Goal: Information Seeking & Learning: Check status

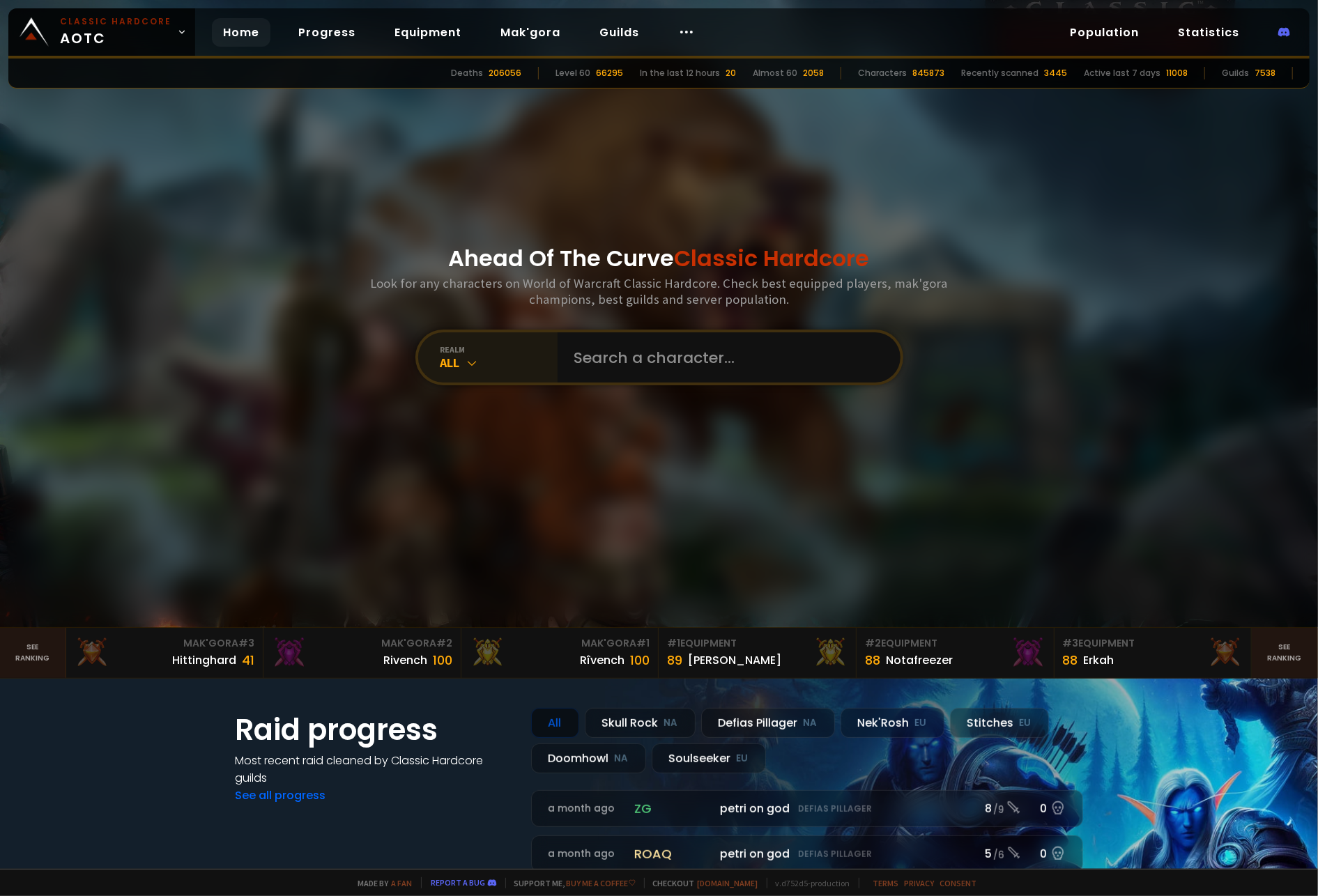
click at [465, 361] on icon at bounding box center [472, 363] width 14 height 14
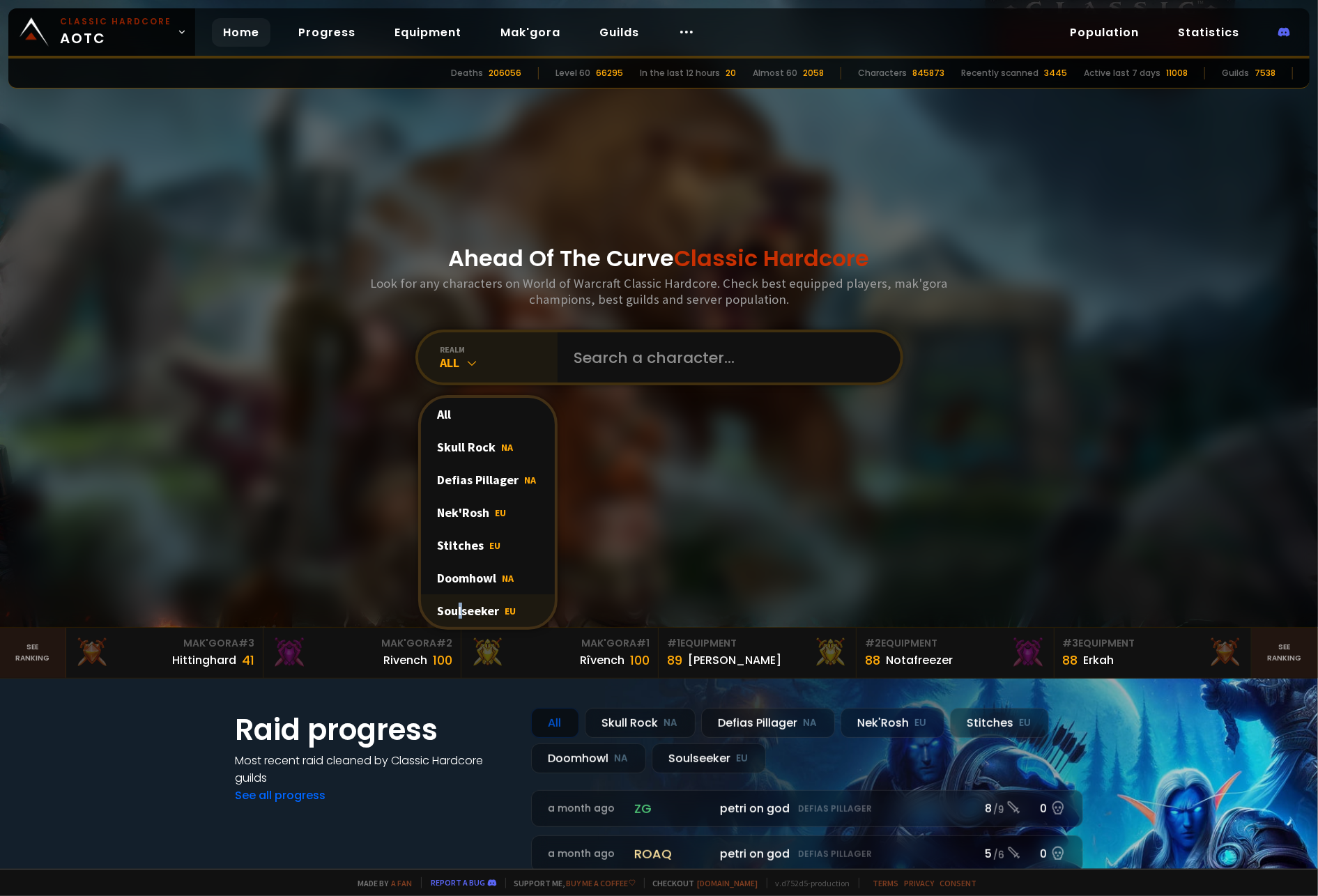
click at [456, 608] on div "Soulseeker EU" at bounding box center [488, 611] width 134 height 33
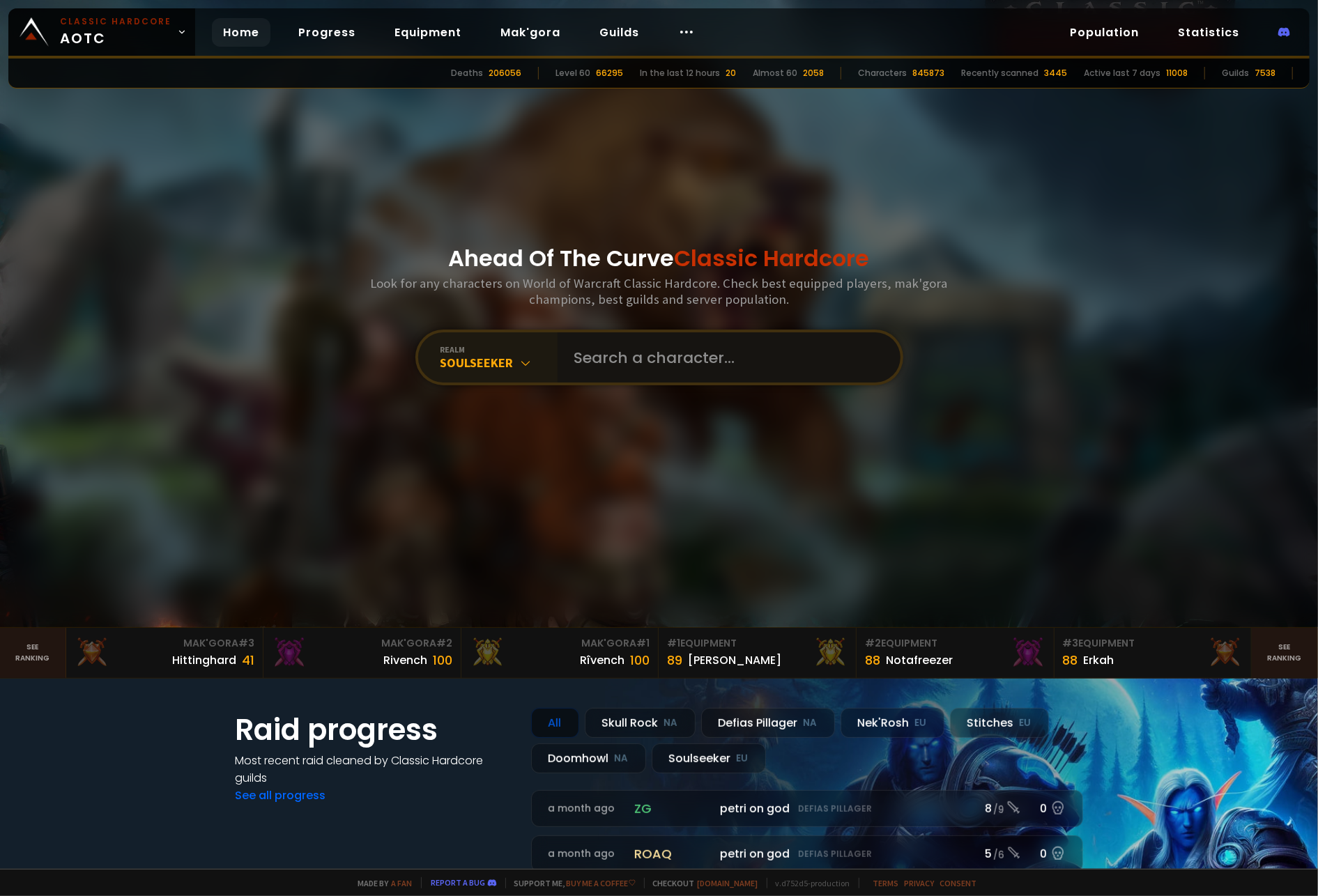
click at [722, 368] on input "text" at bounding box center [724, 357] width 318 height 50
type input "[PERSON_NAME]"
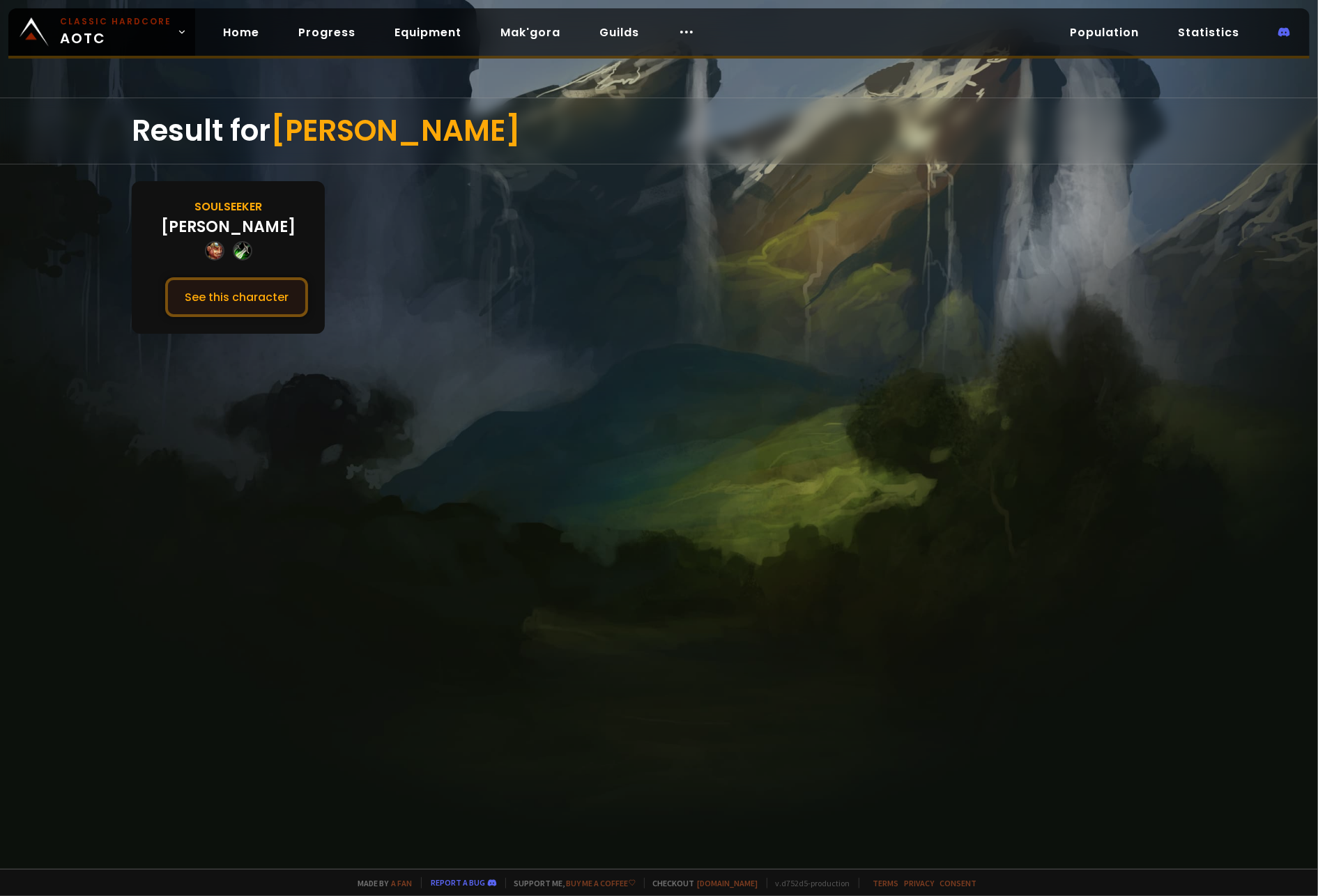
click at [238, 288] on button "See this character" at bounding box center [236, 297] width 143 height 40
drag, startPoint x: 221, startPoint y: 236, endPoint x: 229, endPoint y: 229, distance: 10.6
click at [221, 236] on div "[PERSON_NAME]" at bounding box center [228, 227] width 134 height 23
click at [232, 210] on div "Soulseeker" at bounding box center [229, 207] width 68 height 18
click at [227, 301] on button "See this character" at bounding box center [236, 297] width 143 height 40
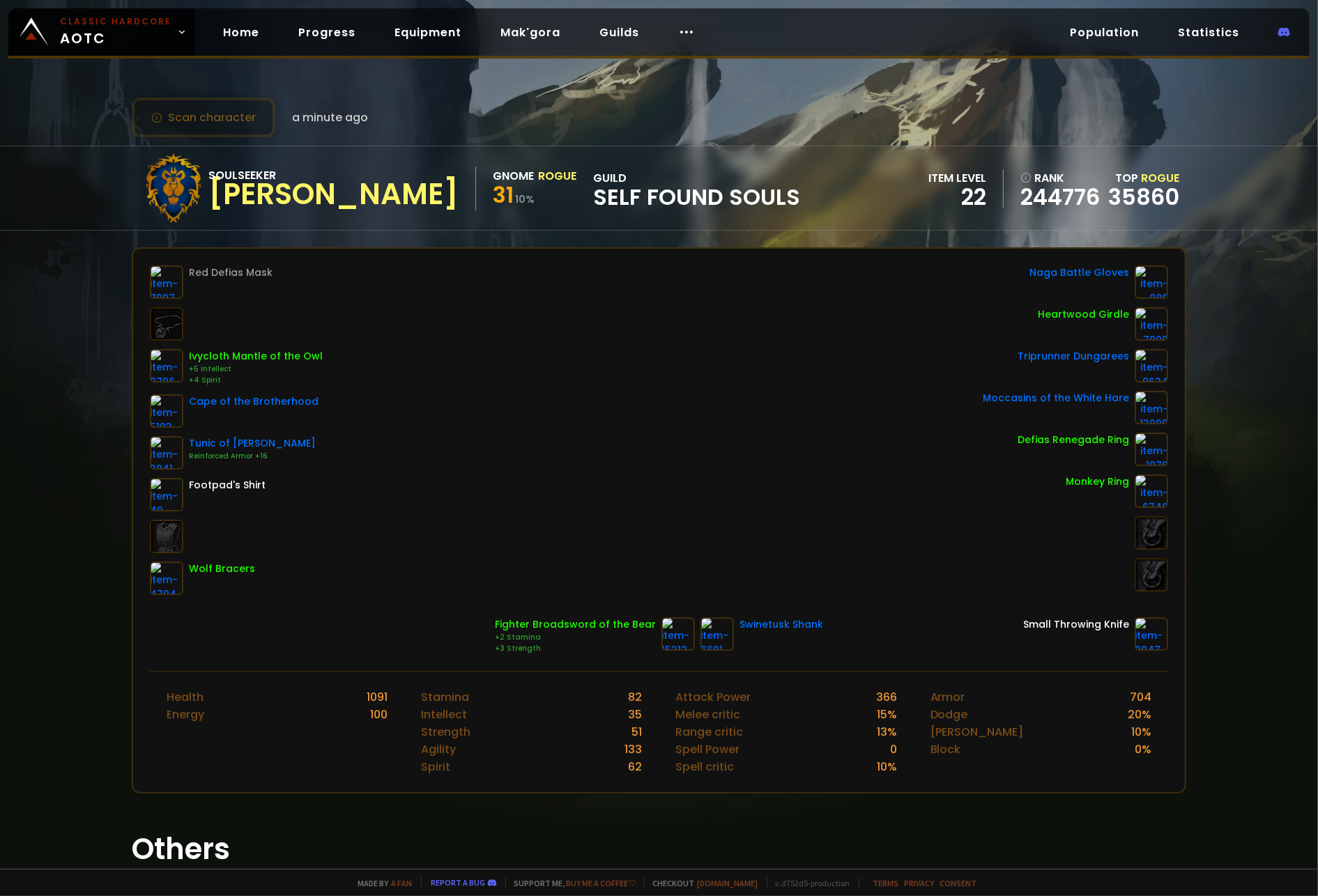
drag, startPoint x: 396, startPoint y: 171, endPoint x: 413, endPoint y: 170, distance: 17.0
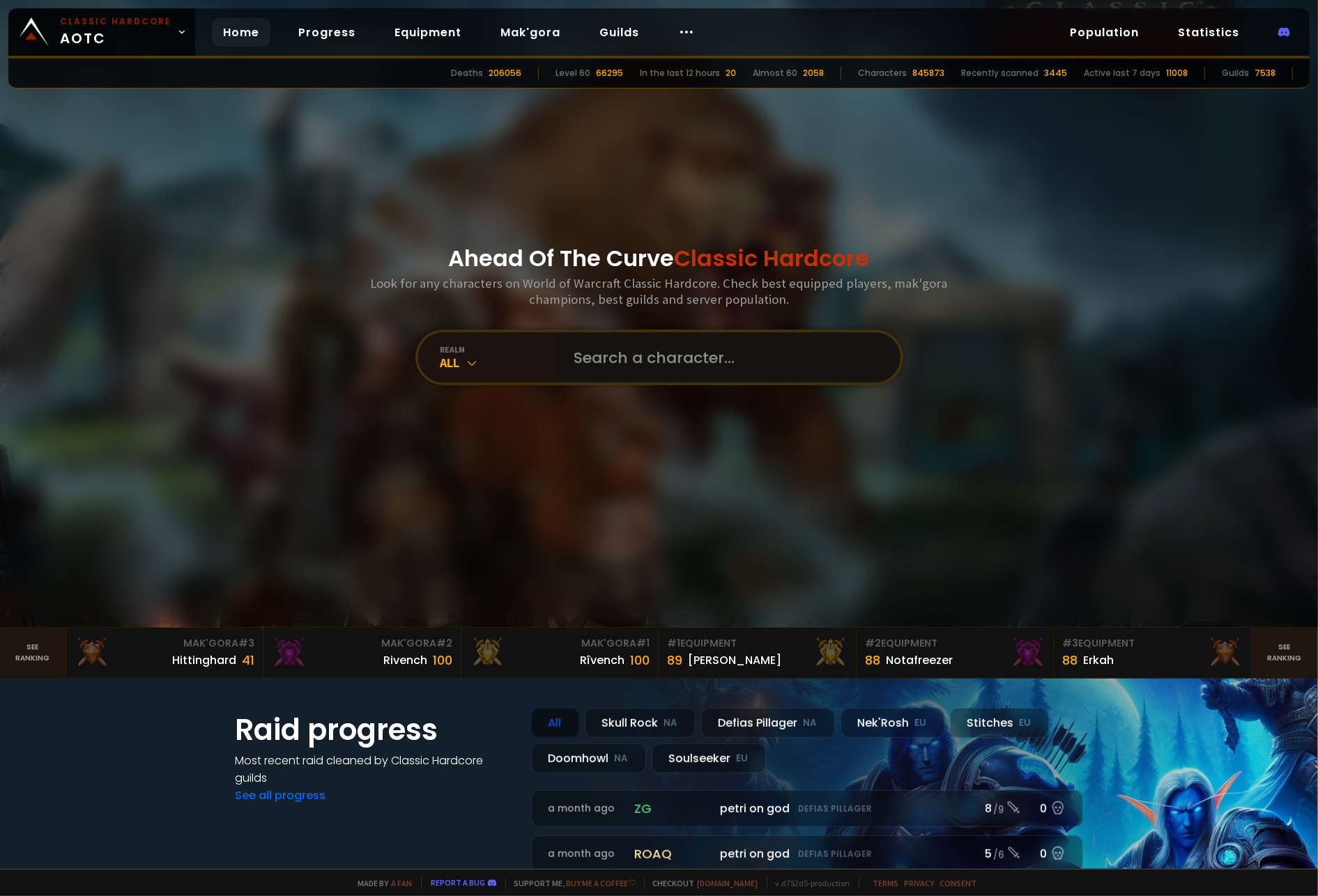
click at [768, 361] on input "text" at bounding box center [724, 357] width 318 height 50
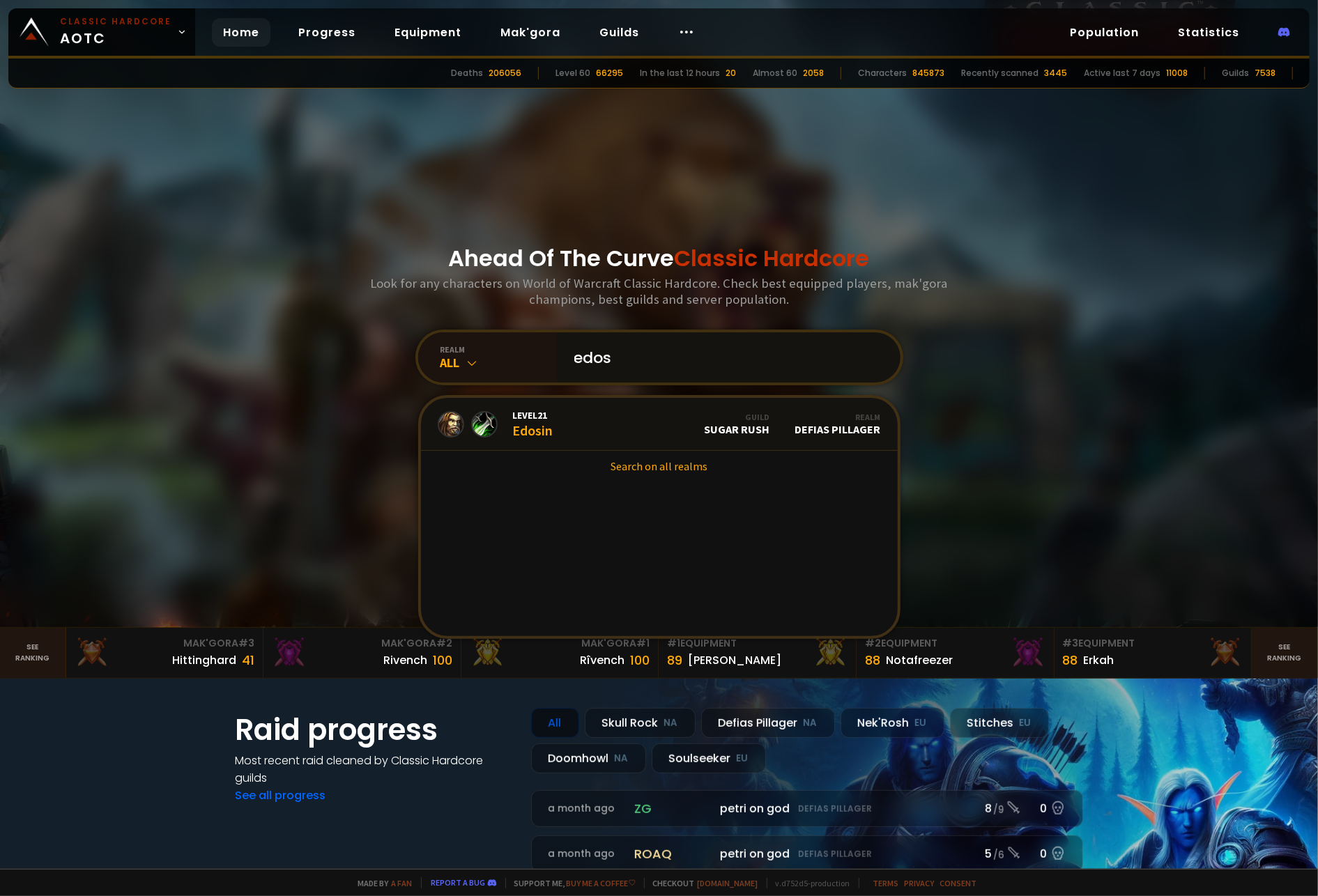
type input "edos"
click at [465, 368] on icon at bounding box center [472, 363] width 14 height 14
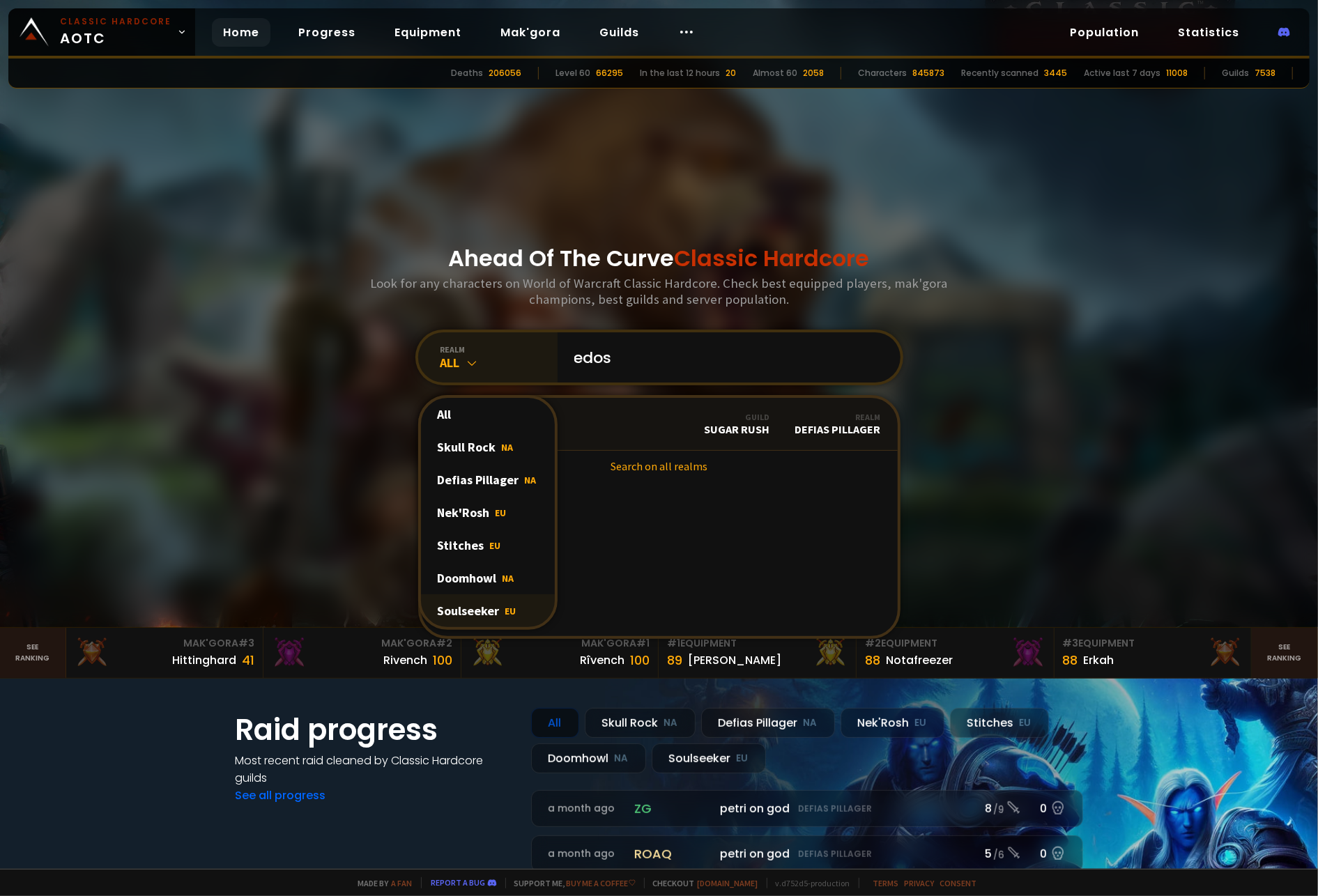
click at [466, 607] on div "Soulseeker EU" at bounding box center [488, 611] width 134 height 33
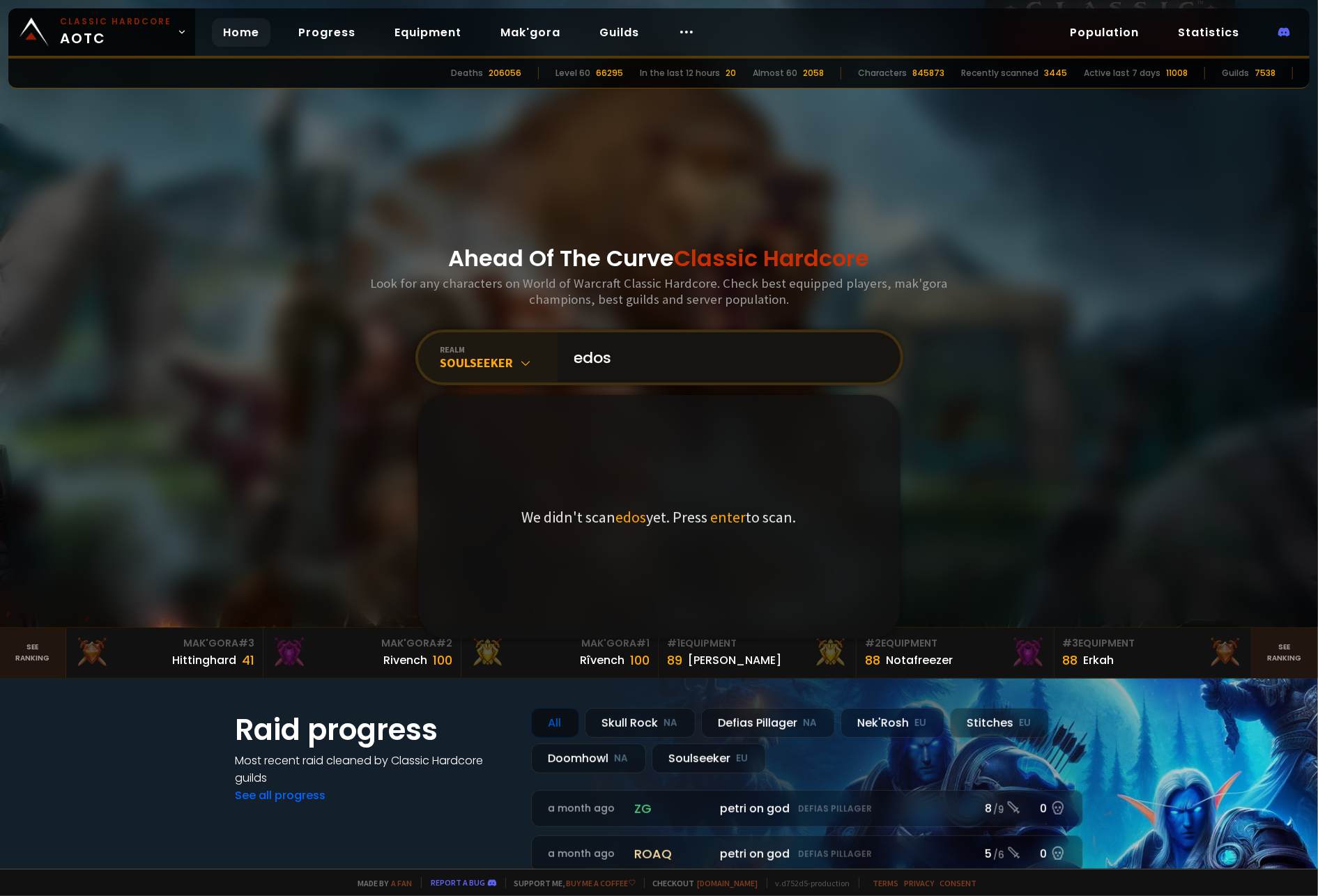
drag, startPoint x: 684, startPoint y: 360, endPoint x: 511, endPoint y: 357, distance: 173.0
click at [511, 357] on div "realm Soulseeker edos We didn't scan edos yet. Press enter to scan." at bounding box center [659, 357] width 488 height 56
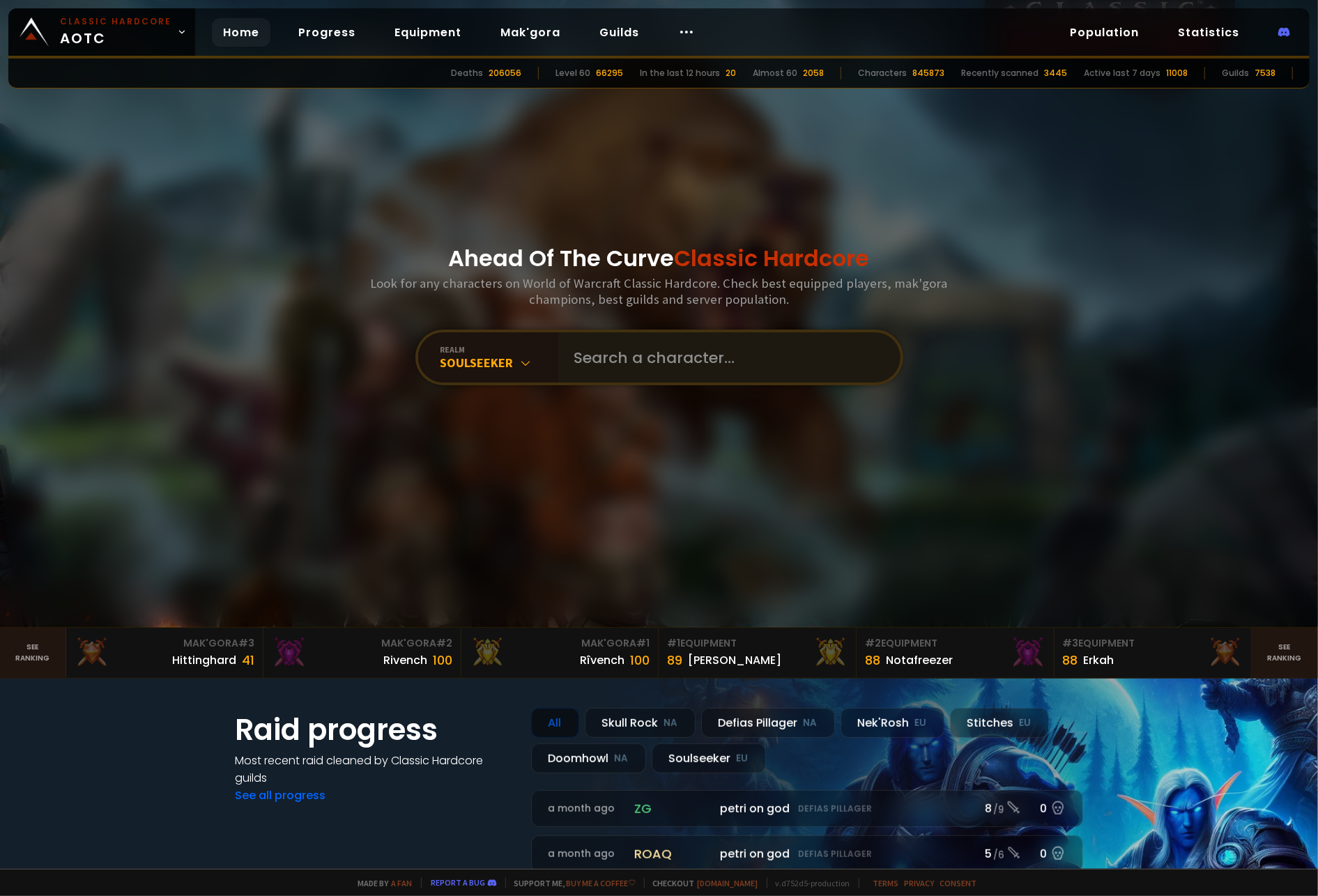
drag, startPoint x: 688, startPoint y: 398, endPoint x: 682, endPoint y: 372, distance: 26.7
click at [687, 397] on div "Ahead Of The Curve Classic Hardcore Look for any characters on World of Warcraf…" at bounding box center [659, 313] width 840 height 627
click at [684, 368] on input "text" at bounding box center [724, 357] width 318 height 50
type input "gnomevuitton"
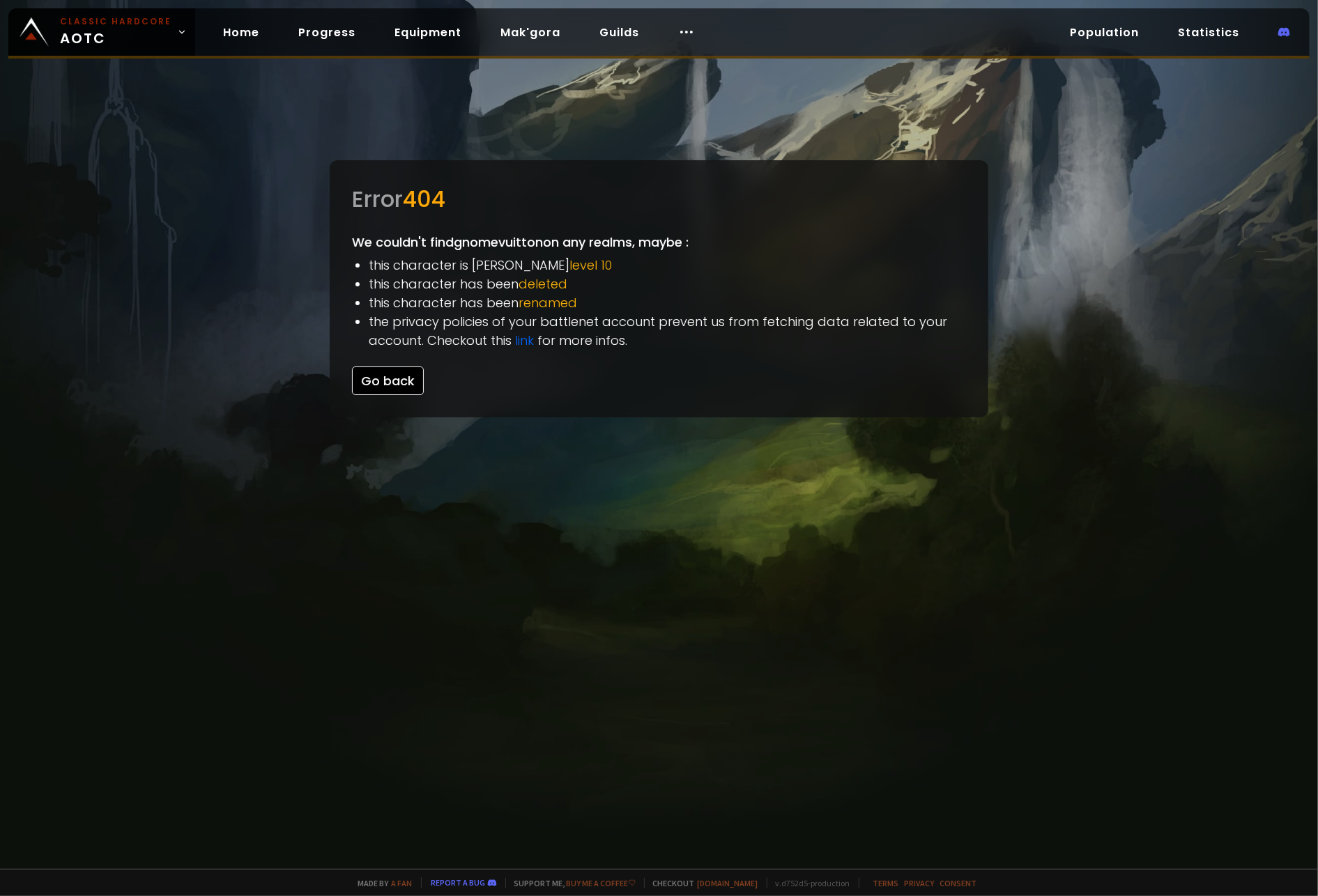
click at [400, 375] on button "Go back" at bounding box center [388, 381] width 72 height 28
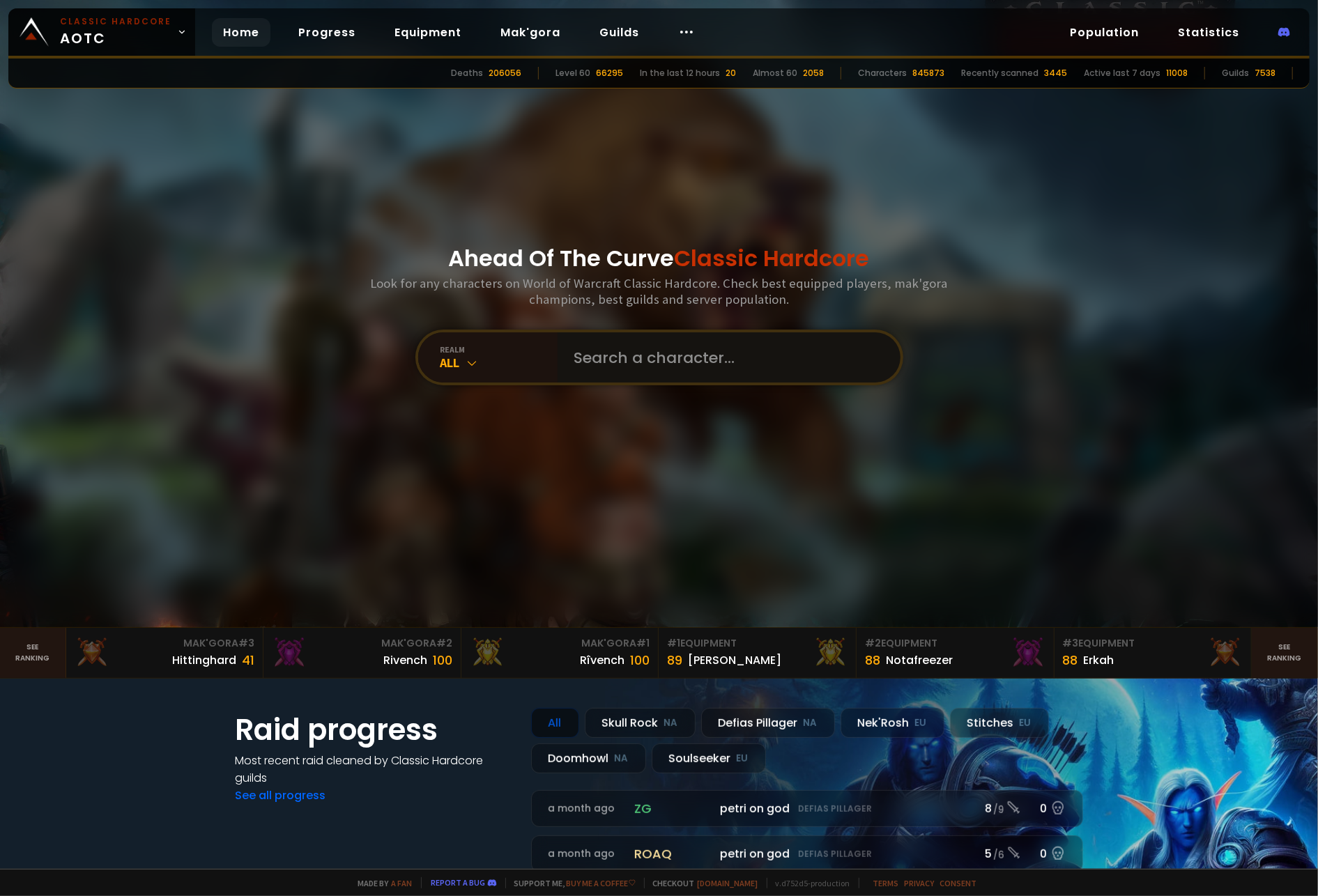
click at [773, 362] on input "text" at bounding box center [724, 357] width 318 height 50
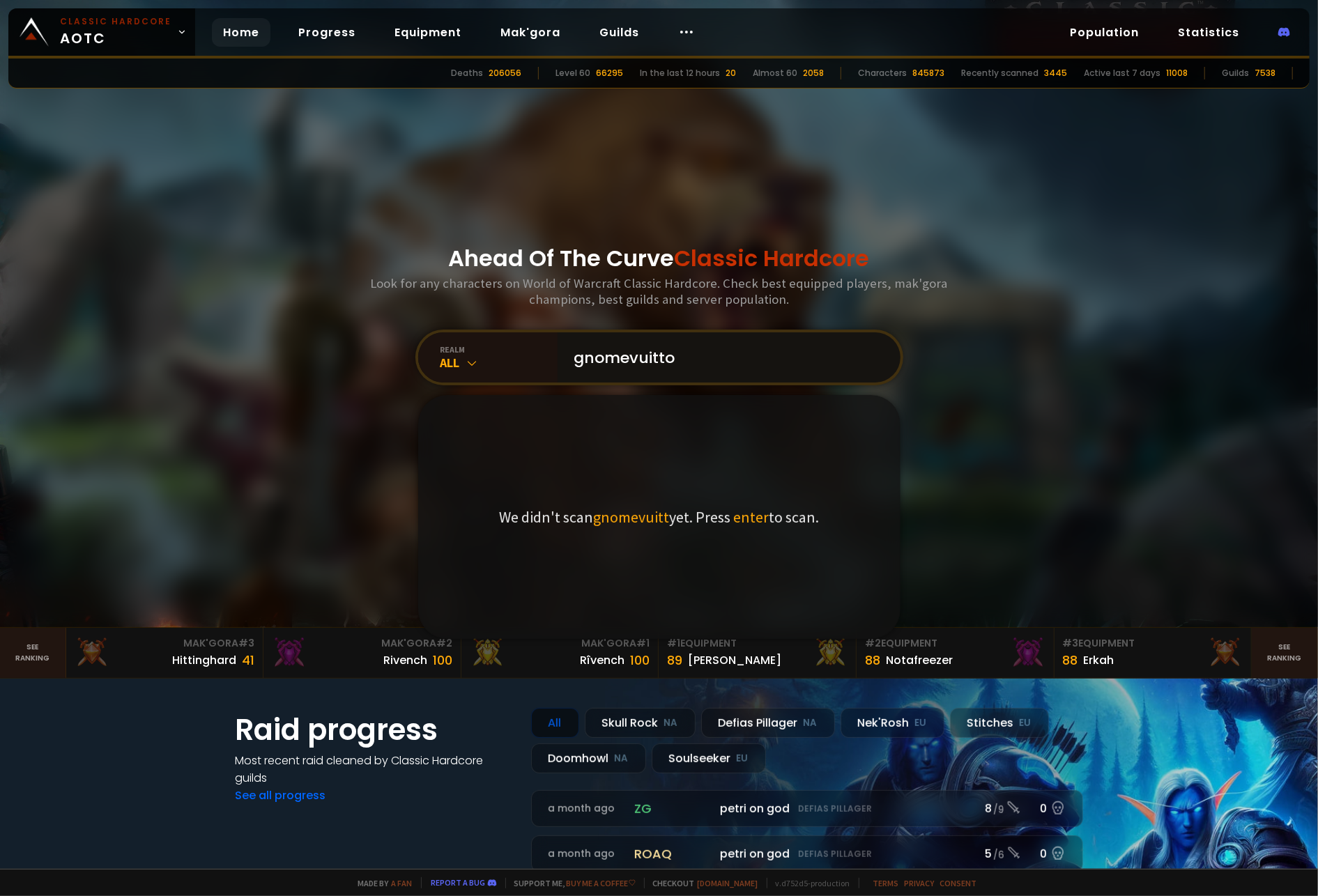
type input "gnomevuitton"
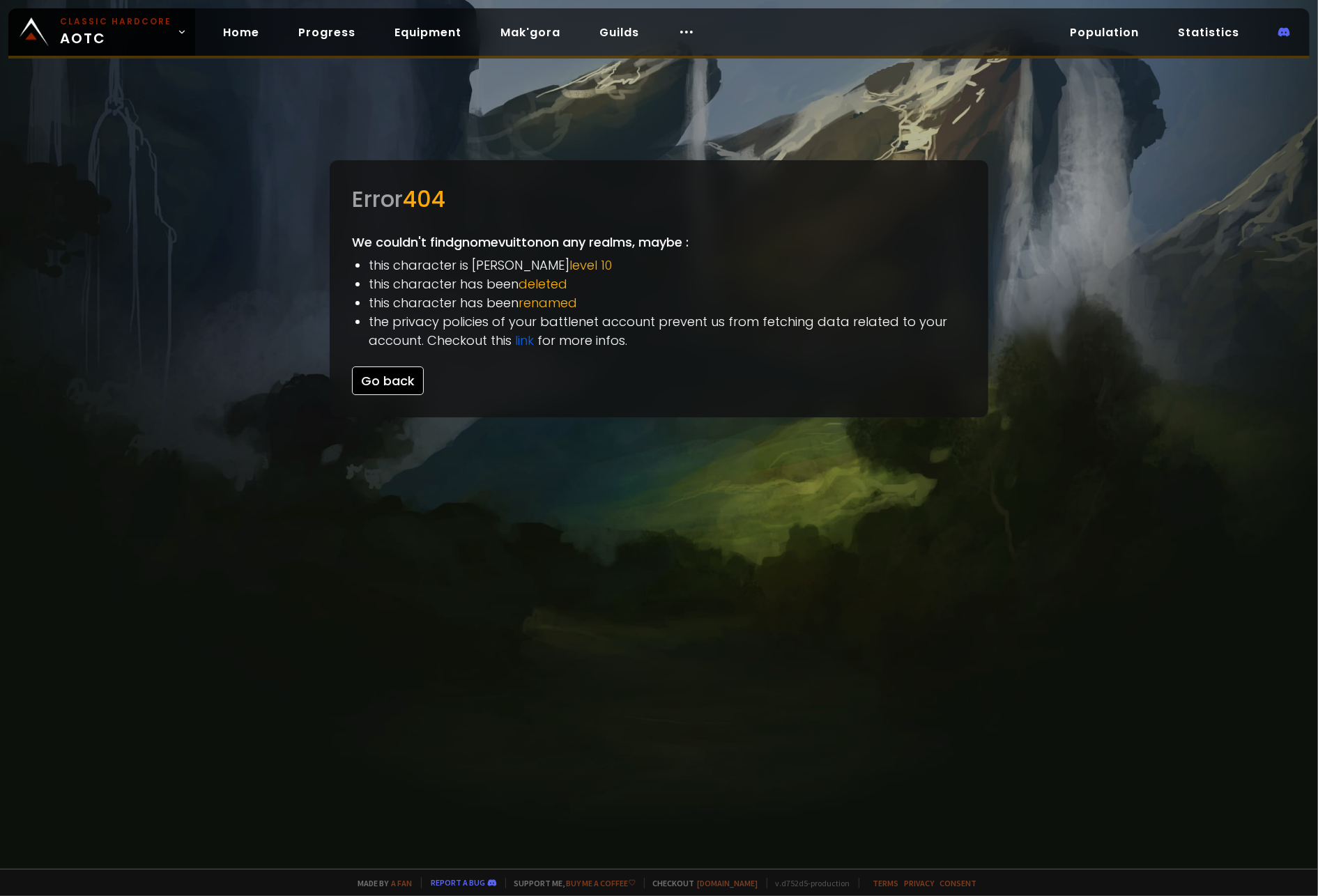
click at [369, 381] on button "Go back" at bounding box center [388, 381] width 72 height 28
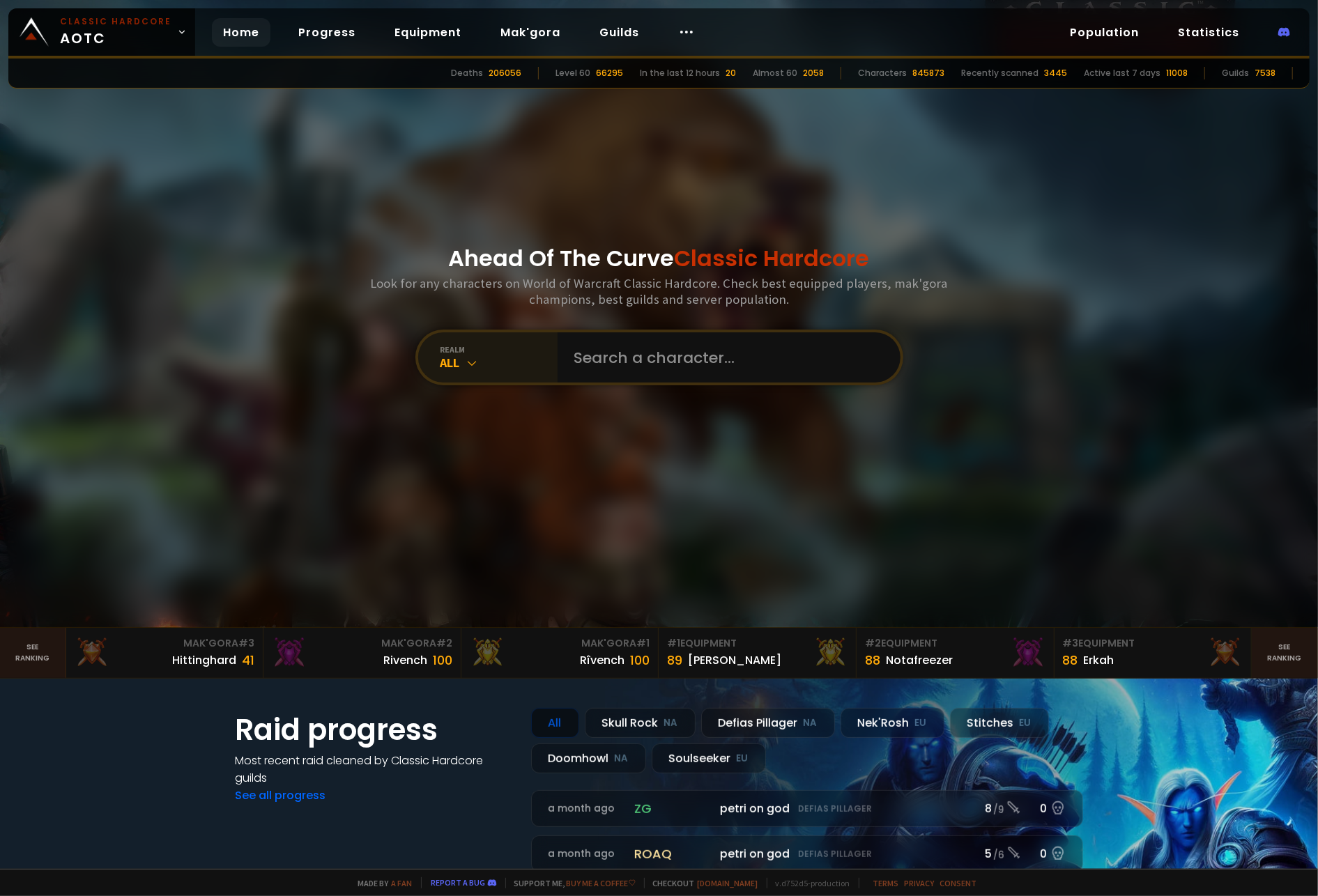
click at [465, 368] on icon at bounding box center [472, 363] width 14 height 14
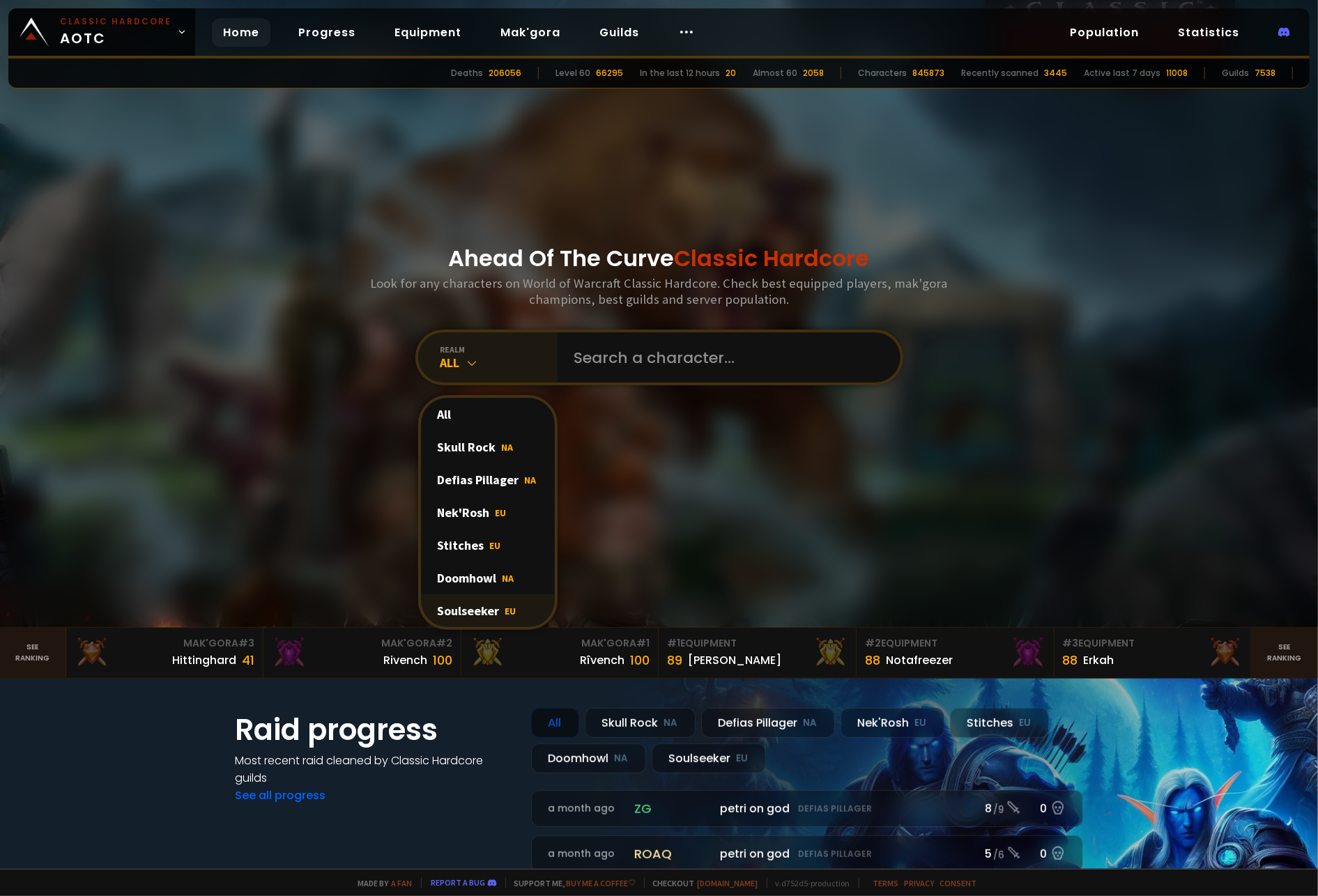
click at [481, 616] on div "Soulseeker EU" at bounding box center [488, 611] width 134 height 33
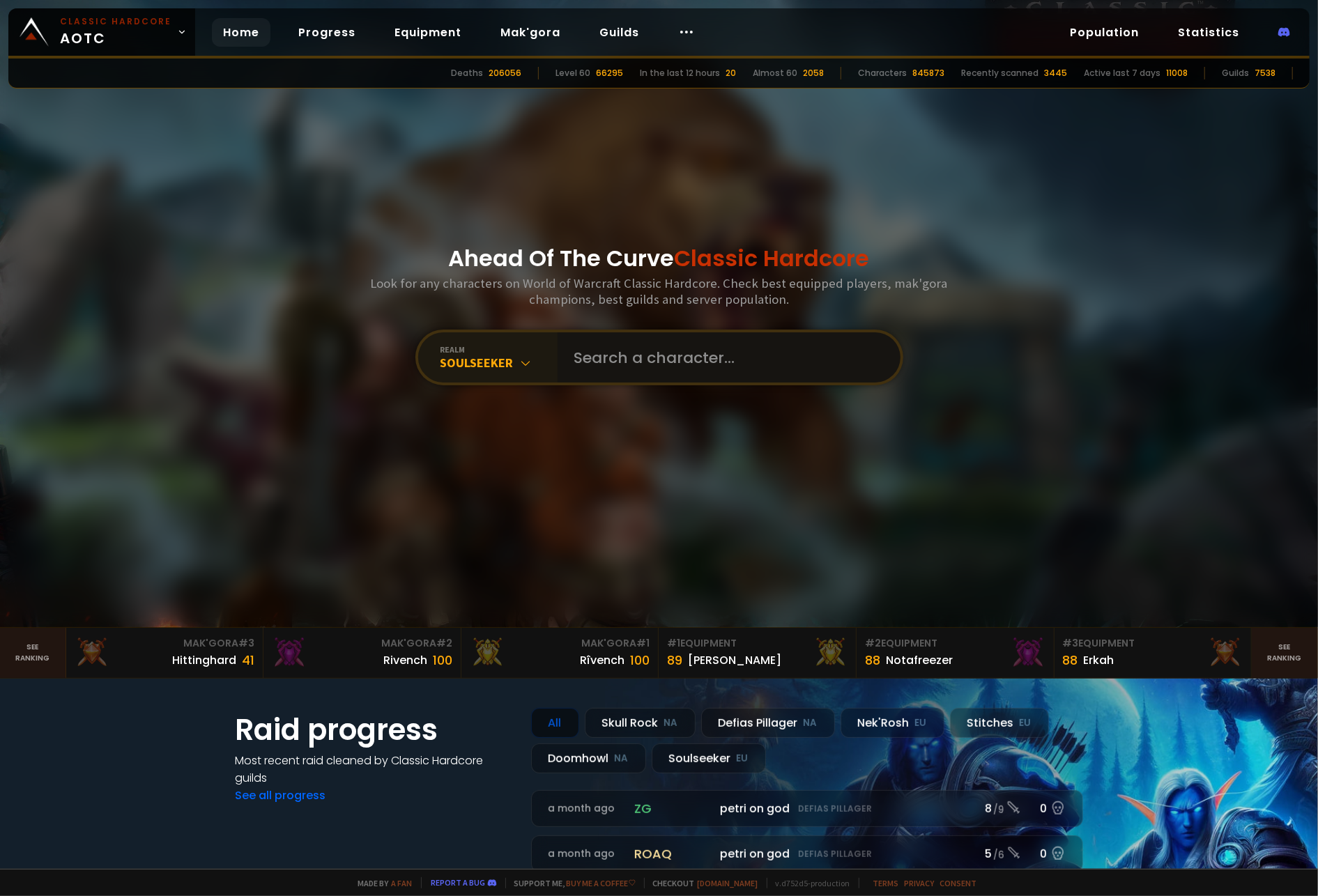
click at [723, 352] on input "text" at bounding box center [724, 357] width 318 height 50
type input "carci"
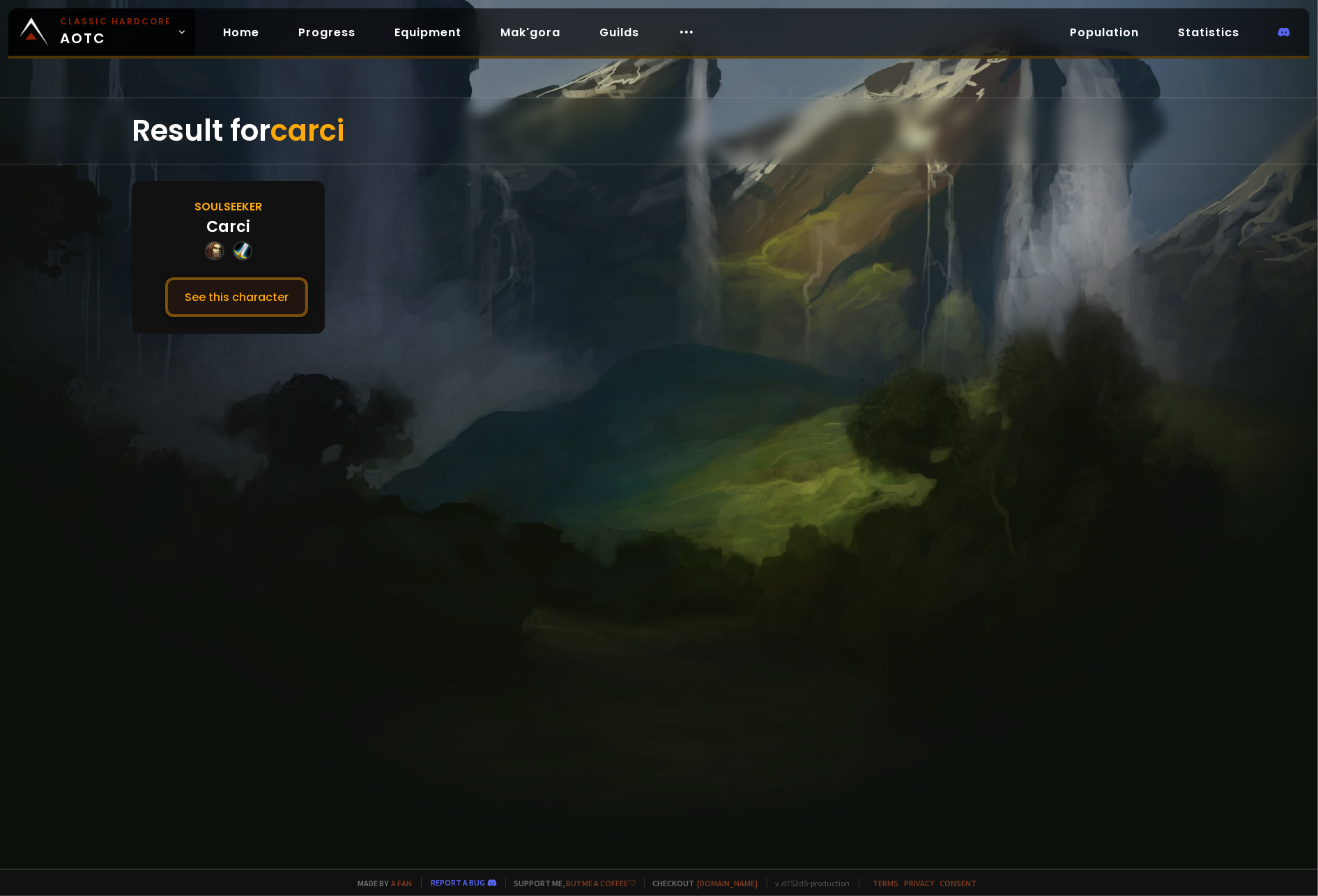
click at [221, 284] on button "See this character" at bounding box center [236, 297] width 143 height 40
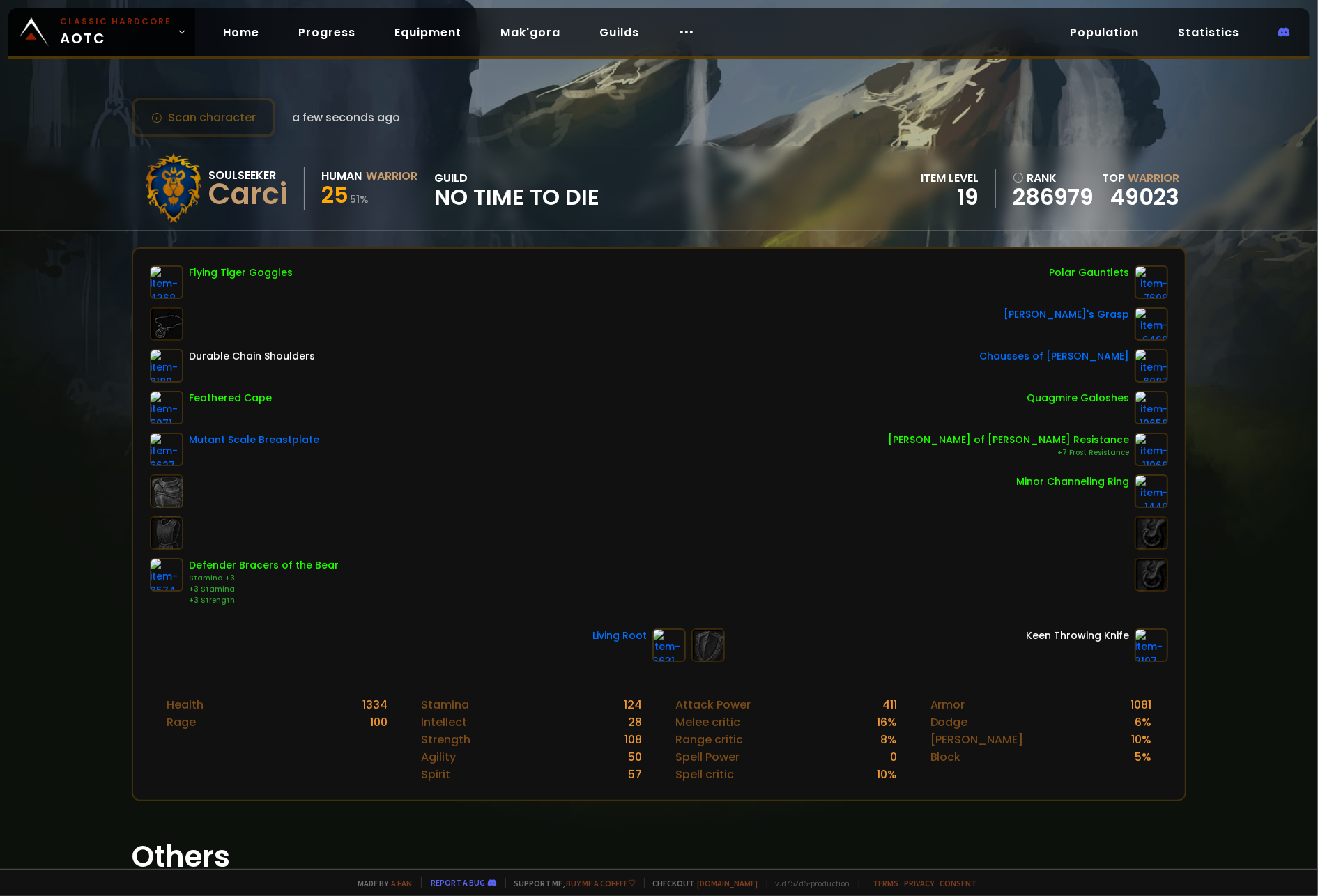
drag, startPoint x: 377, startPoint y: 175, endPoint x: 364, endPoint y: 175, distance: 13.0
click at [377, 175] on div "Warrior" at bounding box center [392, 176] width 52 height 18
click at [322, 179] on span "25" at bounding box center [335, 195] width 27 height 32
click at [329, 197] on span "25" at bounding box center [335, 195] width 27 height 32
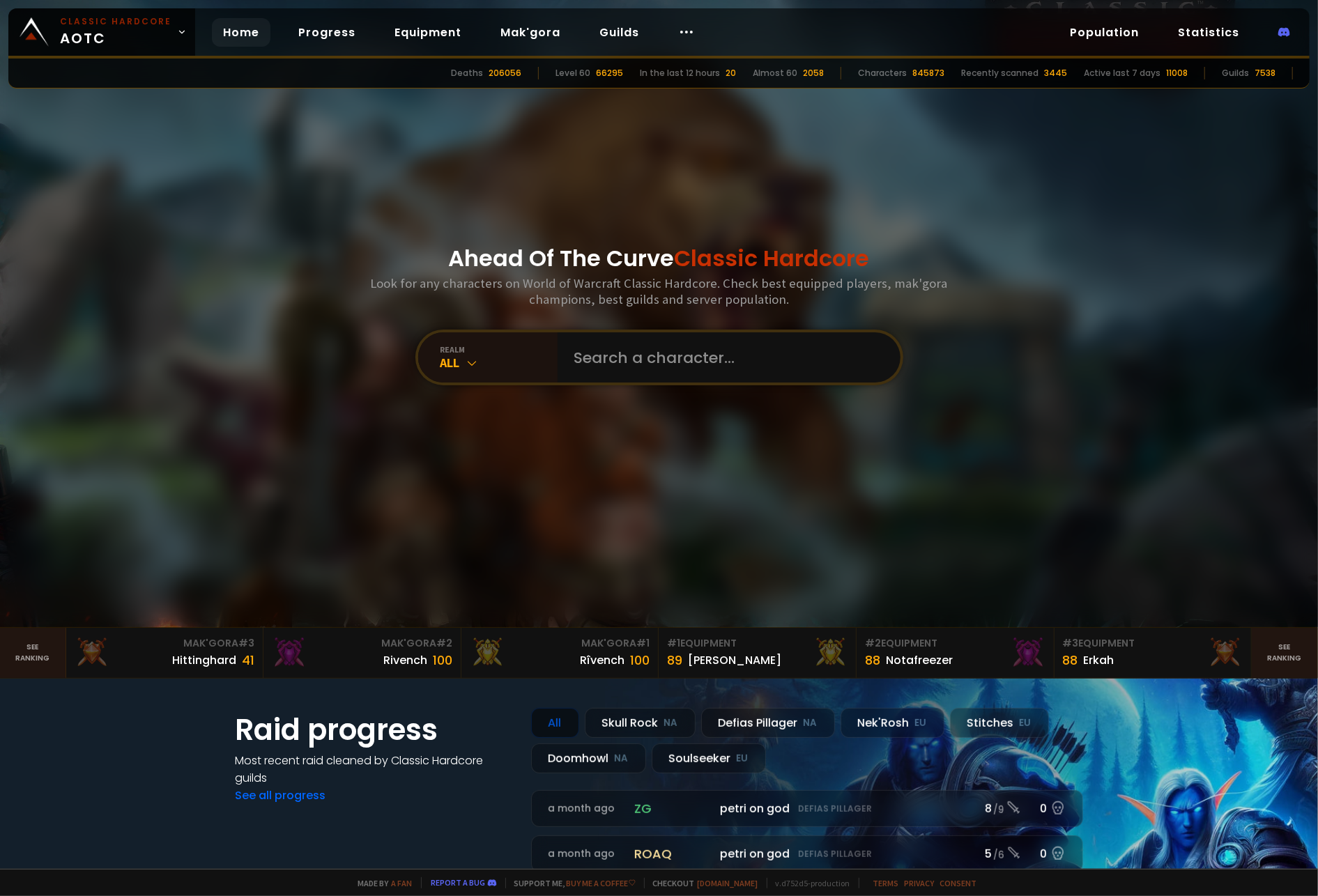
drag, startPoint x: 307, startPoint y: 83, endPoint x: 297, endPoint y: 107, distance: 26.0
click at [683, 28] on icon at bounding box center [686, 32] width 17 height 17
click at [167, 250] on div at bounding box center [659, 313] width 1318 height 627
click at [1227, 29] on link "Statistics" at bounding box center [1209, 32] width 84 height 28
